Goal: Task Accomplishment & Management: Use online tool/utility

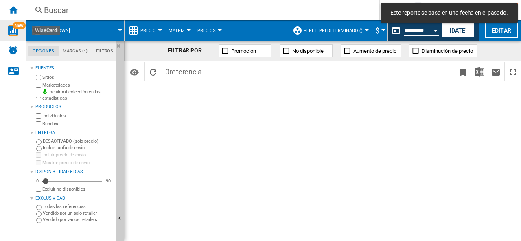
click at [15, 33] on img "WiseCard" at bounding box center [13, 30] width 11 height 11
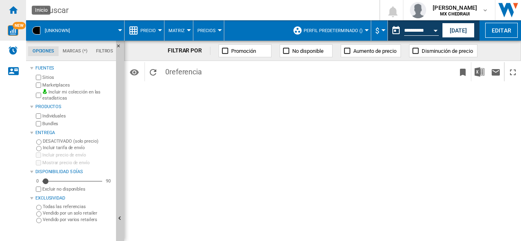
click at [15, 16] on div "Inicio" at bounding box center [13, 10] width 26 height 20
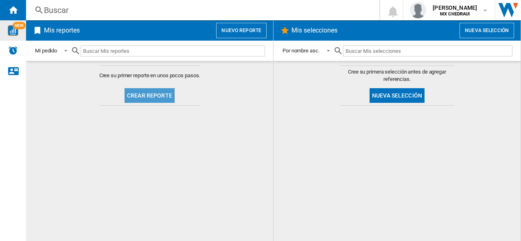
click at [158, 96] on button "Crear reporte" at bounding box center [149, 95] width 50 height 15
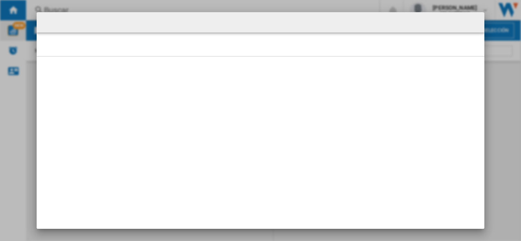
click at [169, 9] on div at bounding box center [260, 120] width 521 height 241
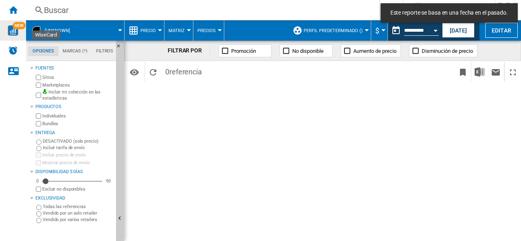
click at [15, 33] on img "WiseCard" at bounding box center [13, 30] width 11 height 11
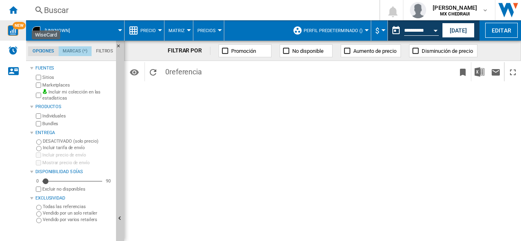
click at [75, 55] on md-tab-item "Marcas (*)" at bounding box center [75, 51] width 33 height 10
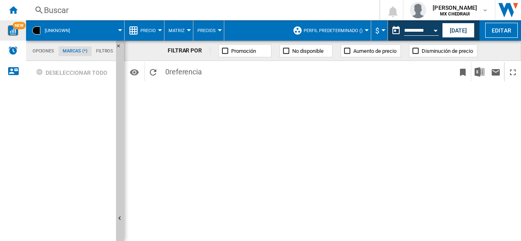
scroll to position [31, 0]
click at [118, 46] on ng-md-icon "Ocultar" at bounding box center [121, 49] width 10 height 10
click at [38, 49] on md-tab-item "Opciones" at bounding box center [42, 51] width 29 height 10
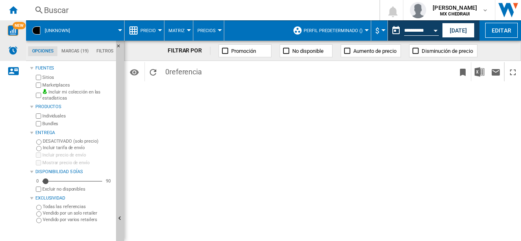
click at [14, 51] on img "Alertas" at bounding box center [13, 51] width 10 height 10
click at [48, 31] on span "[UNKNOWN]" at bounding box center [57, 30] width 25 height 5
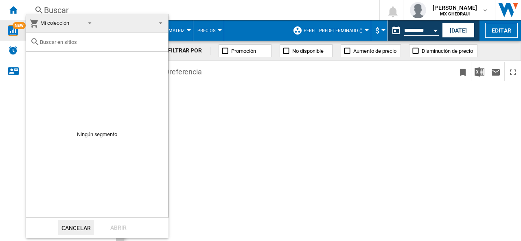
click at [80, 227] on button "Cancelar" at bounding box center [76, 228] width 36 height 15
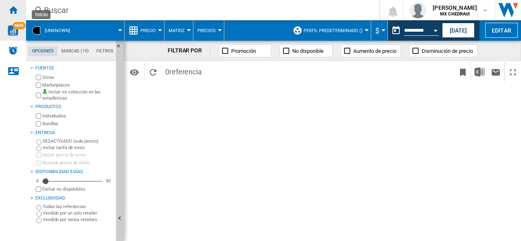
click at [10, 9] on ng-md-icon "Inicio" at bounding box center [13, 10] width 10 height 10
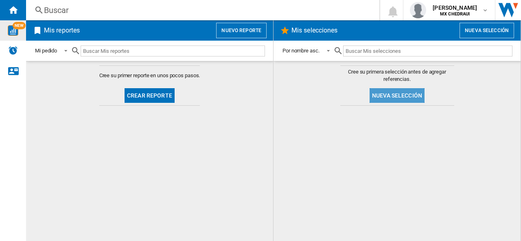
click at [385, 100] on button "Nueva selección" at bounding box center [396, 95] width 55 height 15
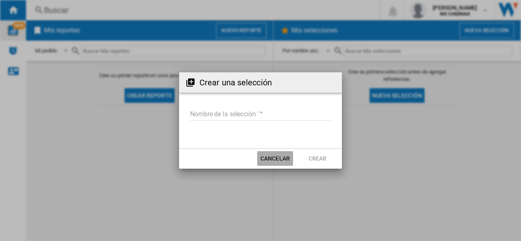
click at [277, 159] on button "Cancelar" at bounding box center [275, 158] width 36 height 15
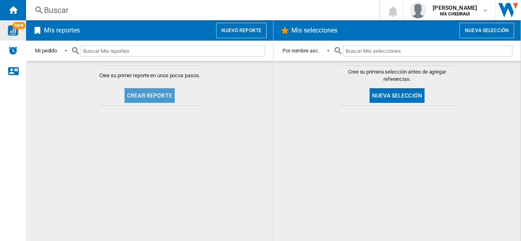
click at [154, 94] on button "Crear reporte" at bounding box center [149, 95] width 50 height 15
click at [142, 95] on button "Crear reporte" at bounding box center [149, 95] width 50 height 15
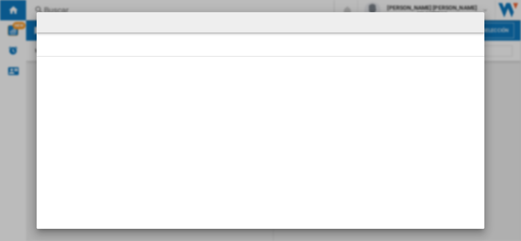
click at [290, 2] on div at bounding box center [260, 120] width 521 height 241
